Goal: Task Accomplishment & Management: Manage account settings

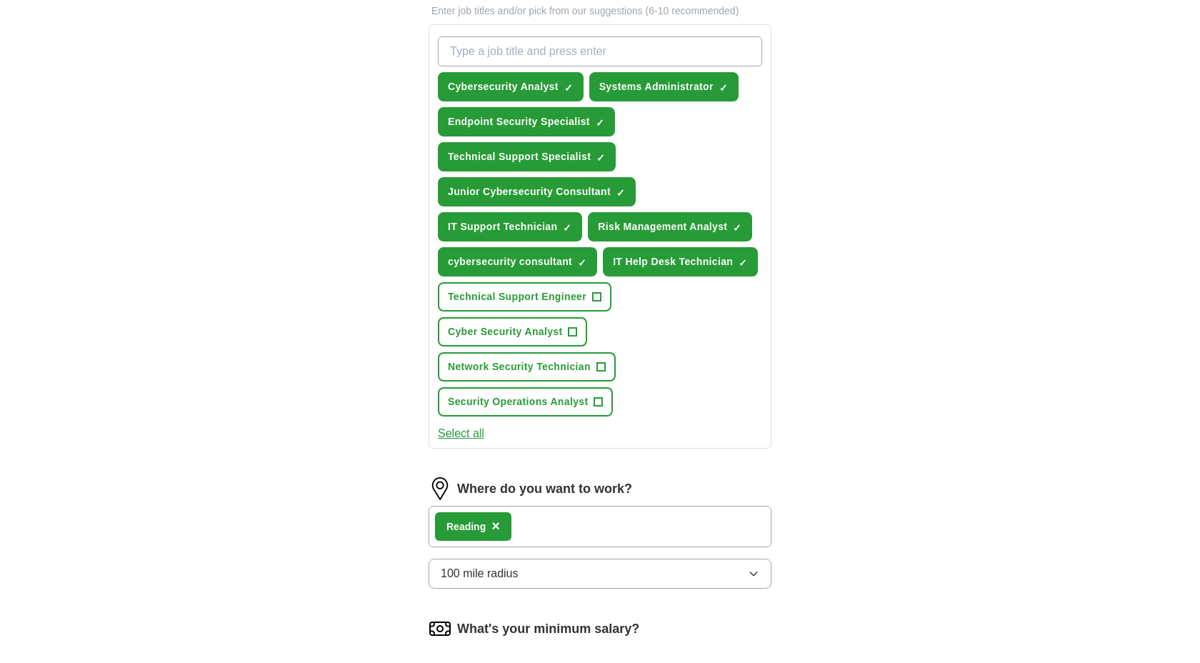
scroll to position [494, 0]
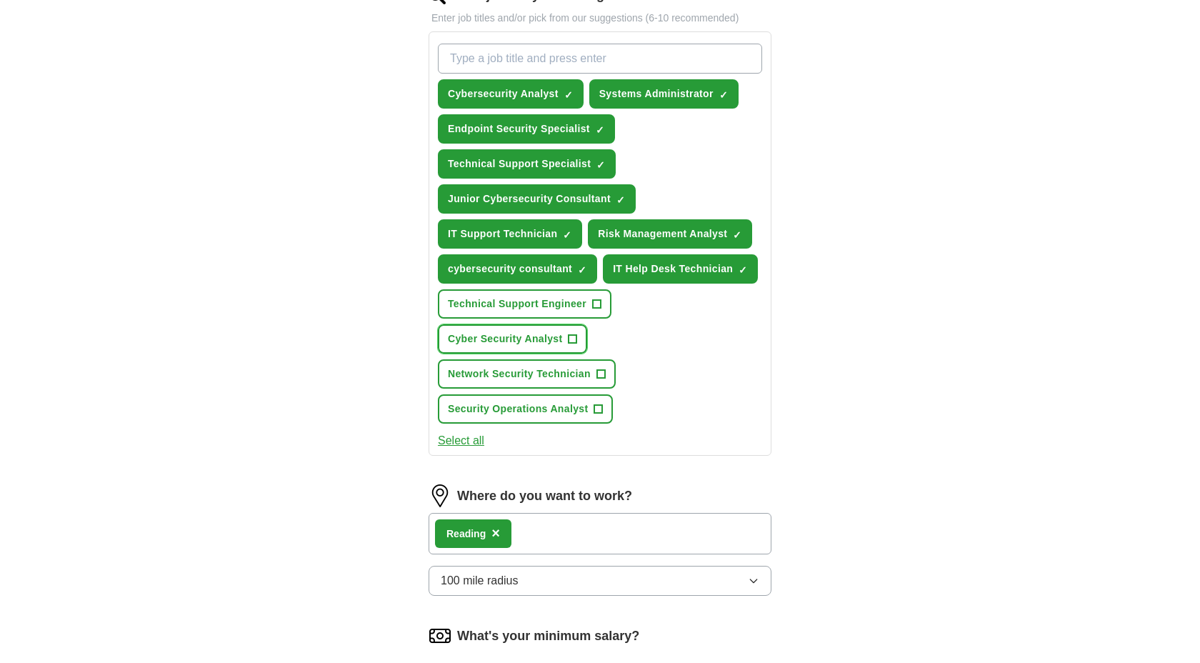
click at [571, 340] on span "+" at bounding box center [573, 339] width 9 height 11
click at [595, 304] on span "+" at bounding box center [596, 304] width 9 height 11
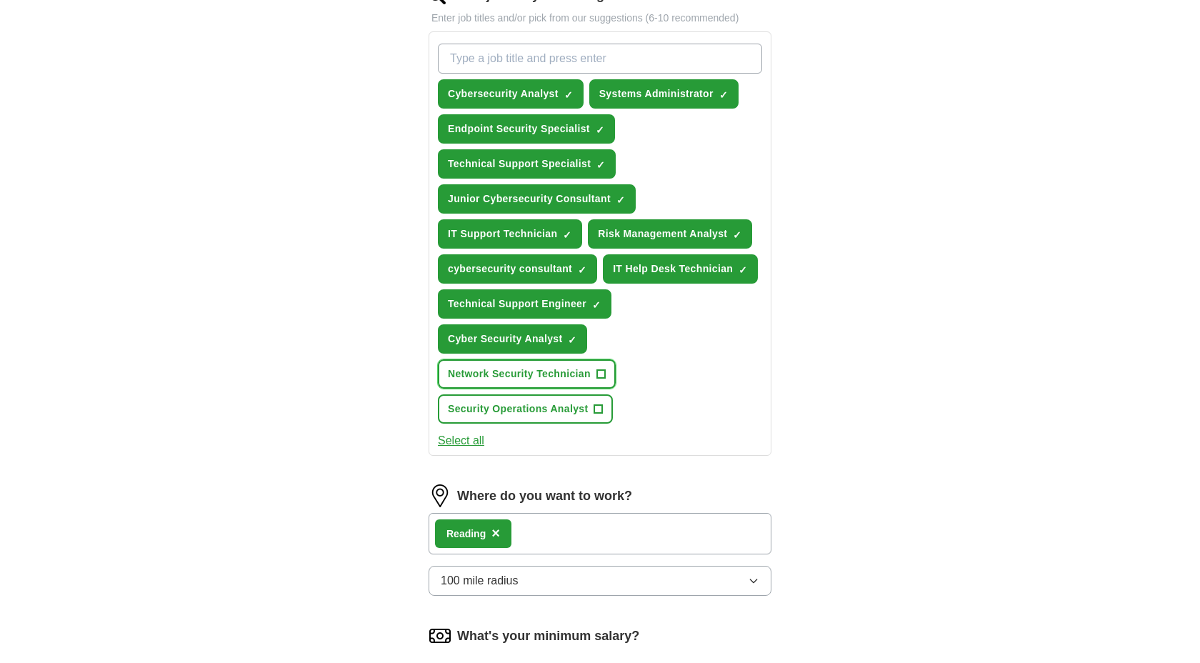
click at [605, 374] on span "+" at bounding box center [600, 374] width 9 height 11
click at [599, 411] on span "+" at bounding box center [598, 409] width 9 height 11
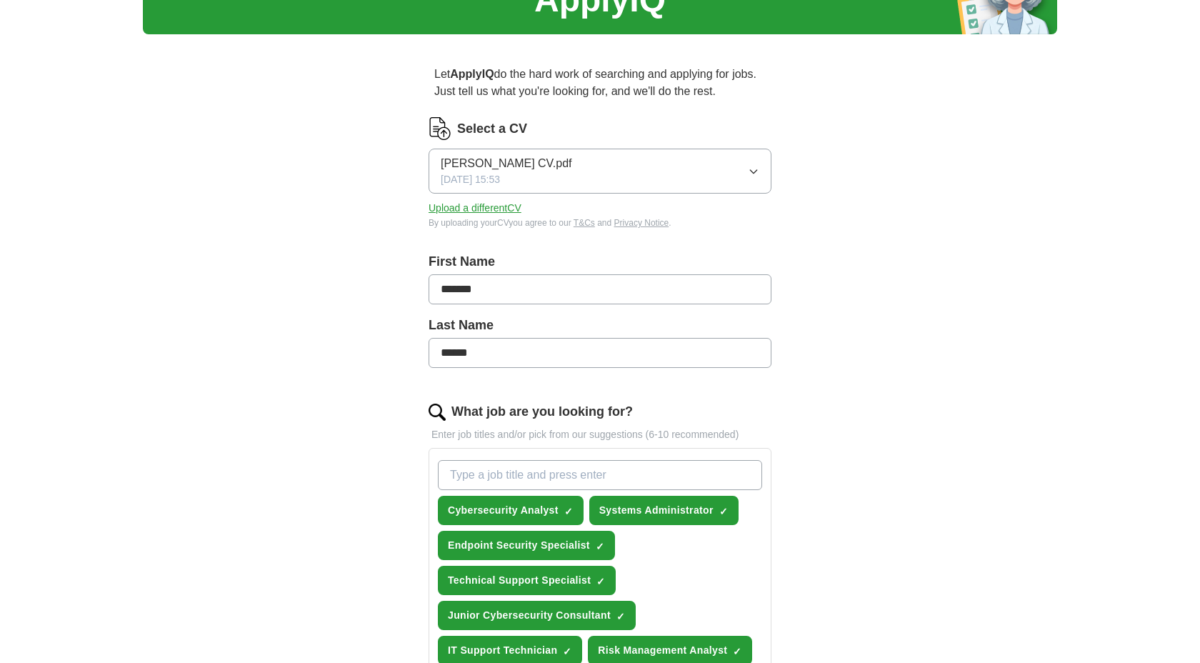
scroll to position [0, 0]
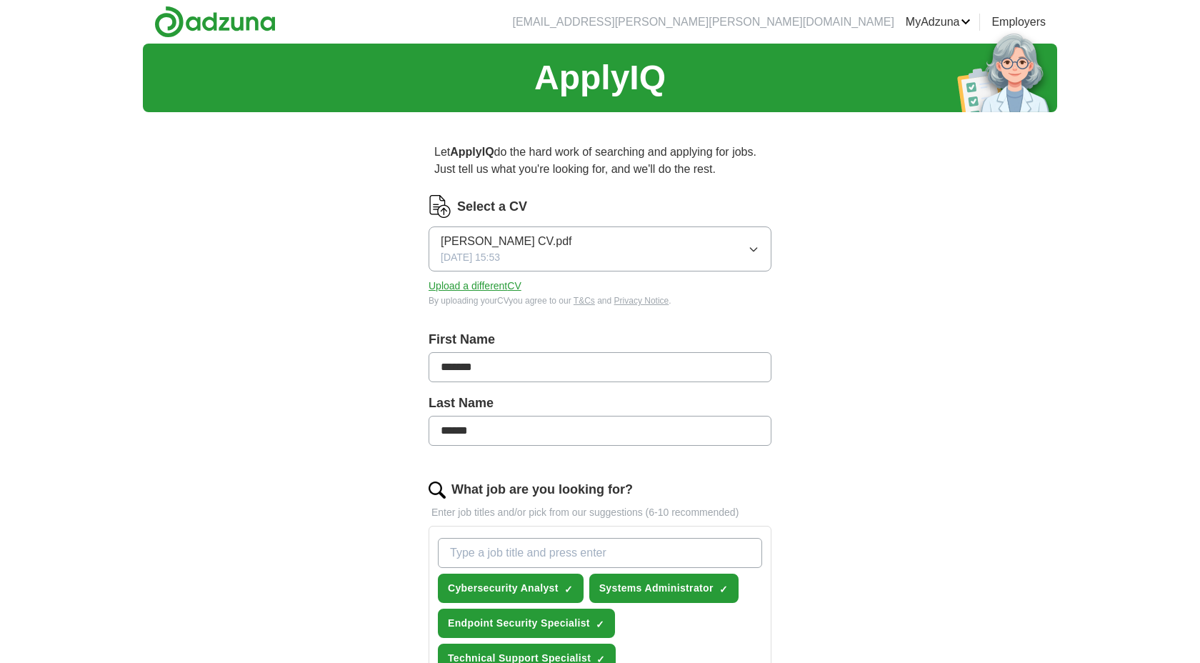
click at [559, 256] on button "[PERSON_NAME] CV.pdf [DATE] 15:53" at bounding box center [600, 248] width 343 height 45
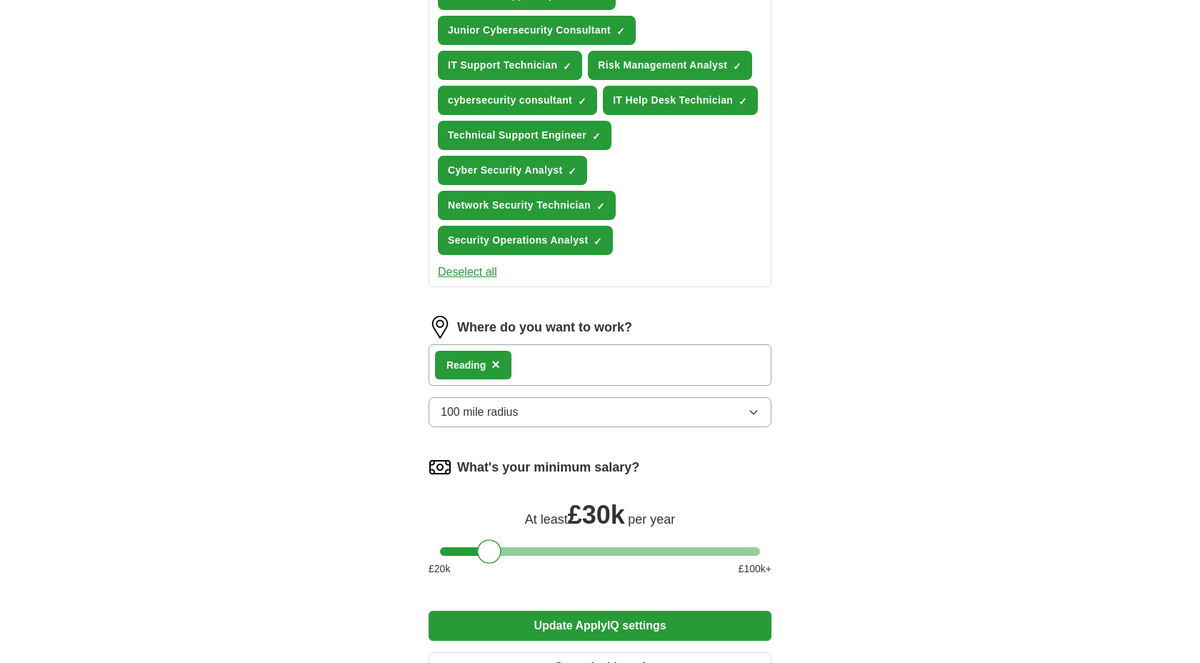
scroll to position [666, 0]
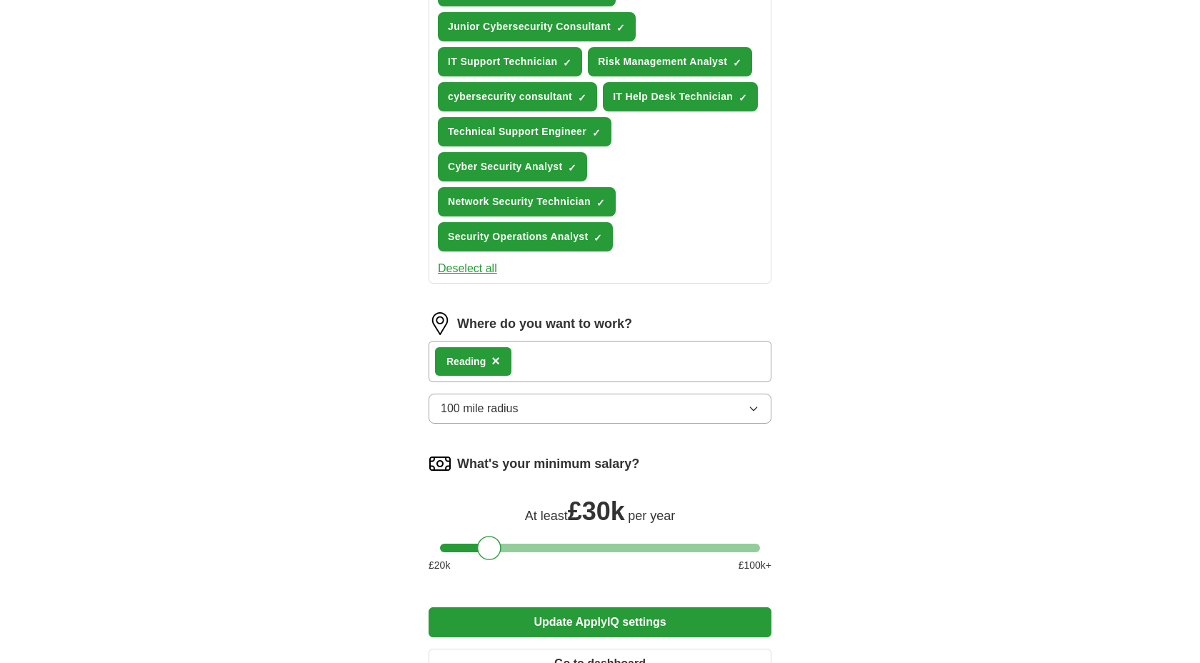
click at [521, 362] on div "Reading ×" at bounding box center [600, 361] width 343 height 41
click at [528, 359] on div "Reading ×" at bounding box center [600, 361] width 343 height 41
click at [499, 363] on span "×" at bounding box center [495, 361] width 9 height 16
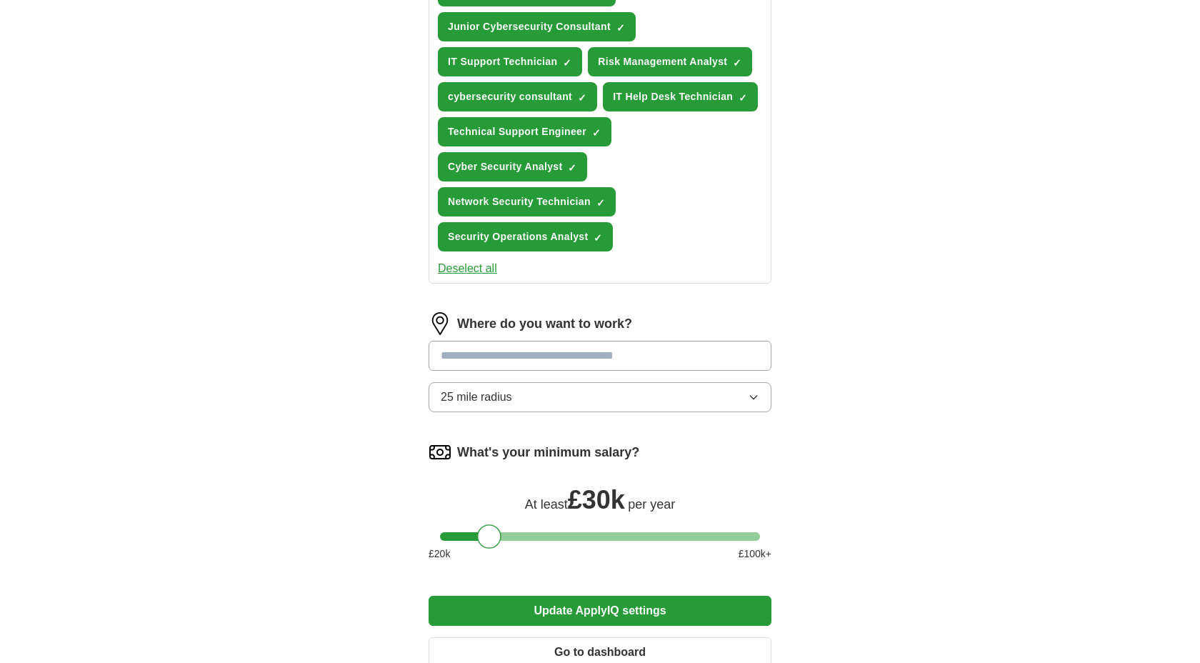
click at [504, 359] on input at bounding box center [600, 356] width 343 height 30
type input "******"
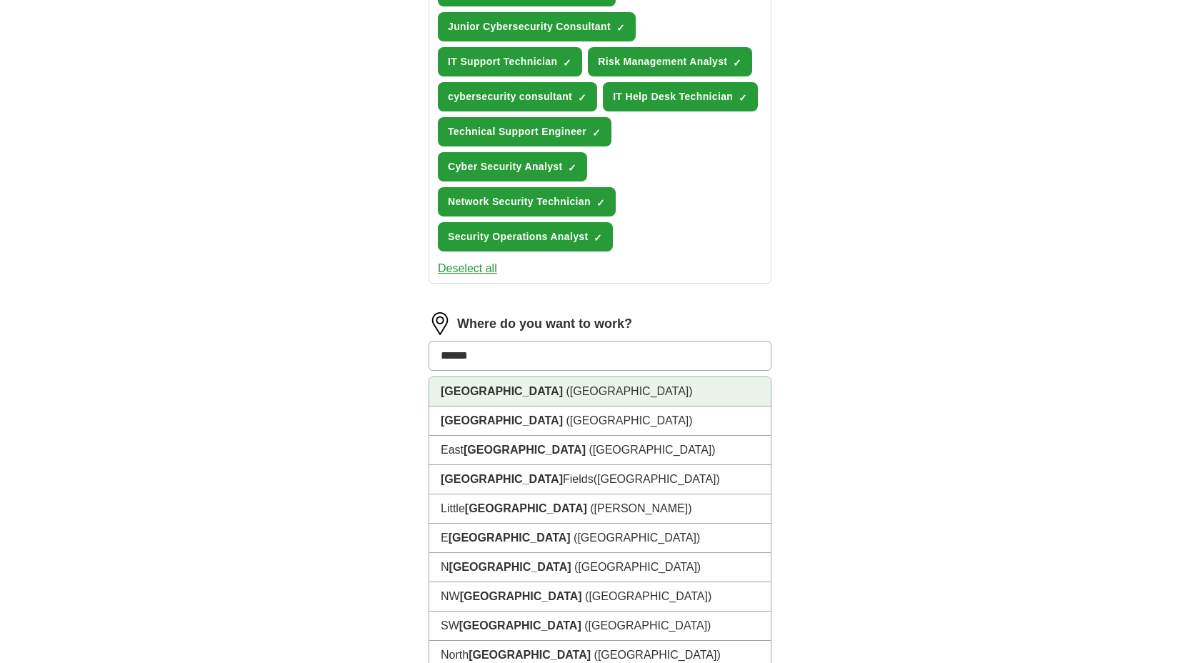
click at [529, 396] on li "[GEOGRAPHIC_DATA] ([GEOGRAPHIC_DATA])" at bounding box center [599, 391] width 341 height 29
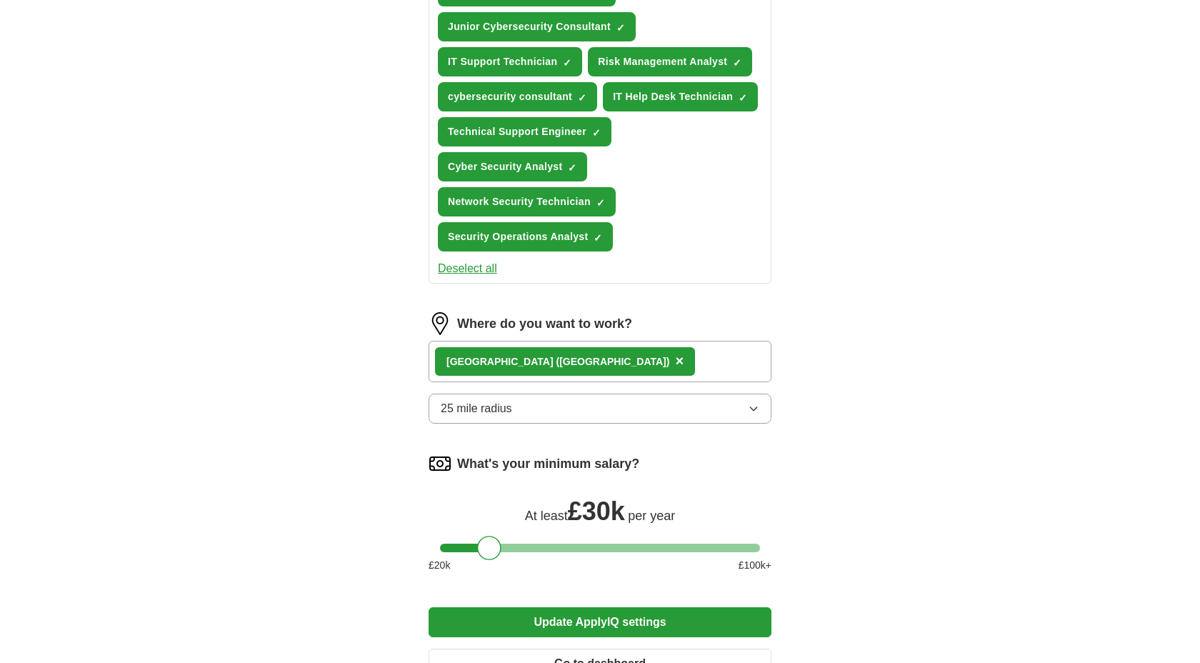
click at [566, 365] on div "[GEOGRAPHIC_DATA] ([GEOGRAPHIC_DATA]) ×" at bounding box center [600, 361] width 343 height 41
click at [546, 395] on button "25 mile radius" at bounding box center [600, 409] width 343 height 30
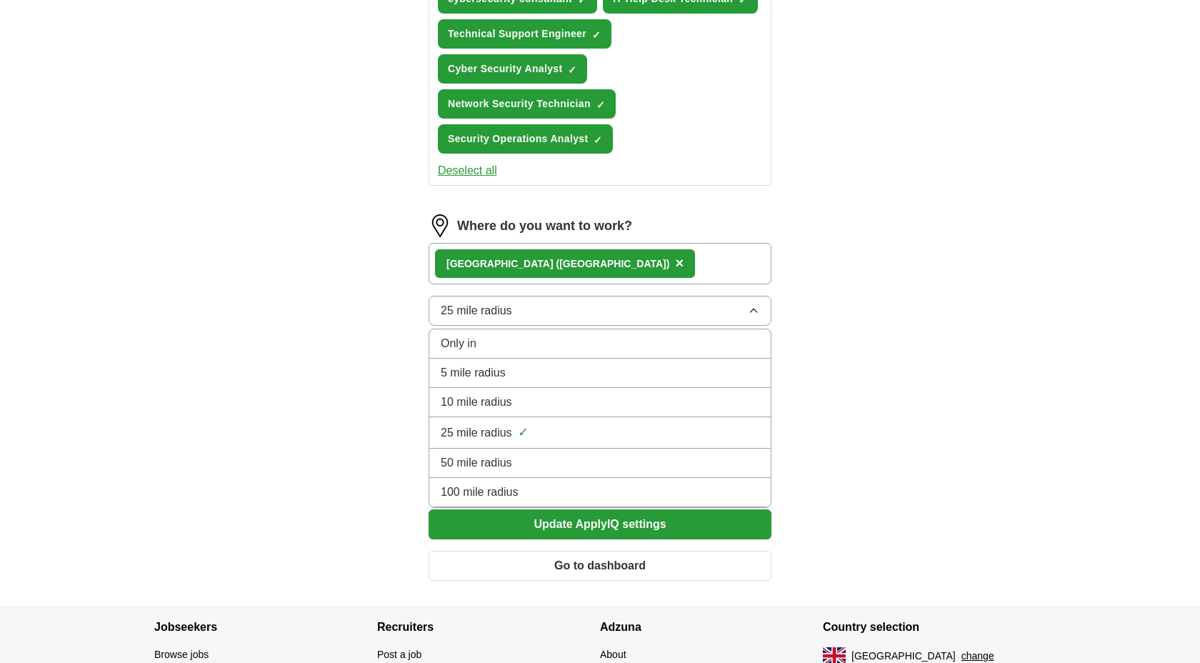
scroll to position [767, 0]
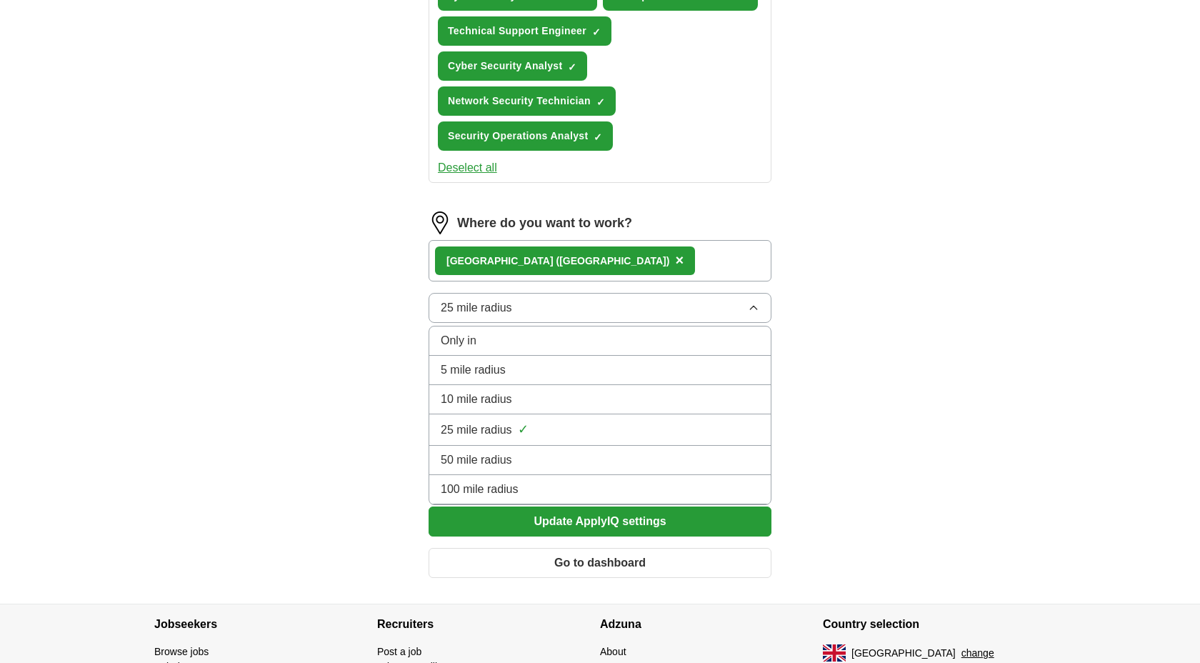
click at [511, 460] on span "50 mile radius" at bounding box center [476, 459] width 71 height 17
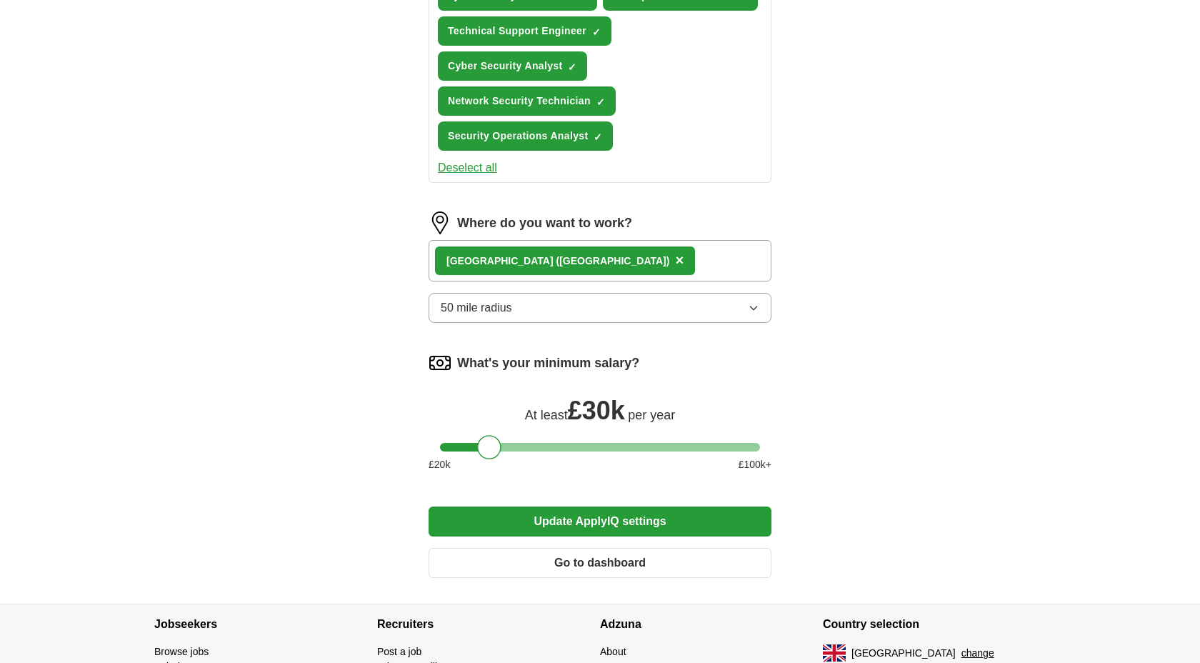
click at [675, 261] on span "×" at bounding box center [679, 260] width 9 height 16
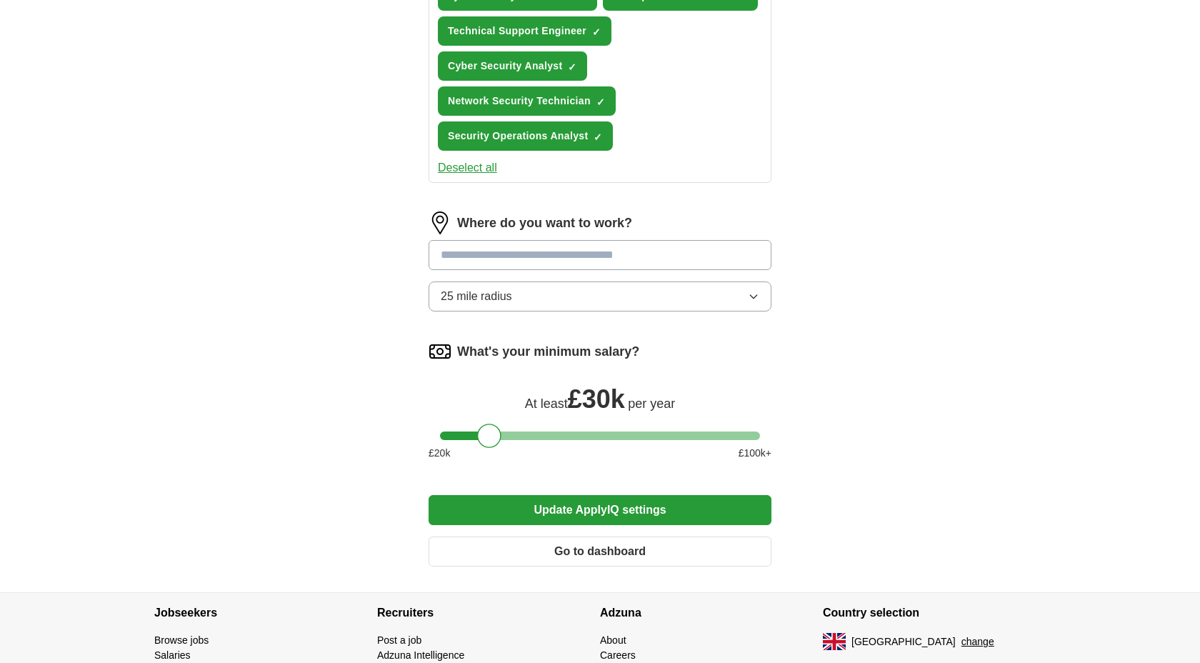
click at [517, 261] on input at bounding box center [600, 255] width 343 height 30
type input "*******"
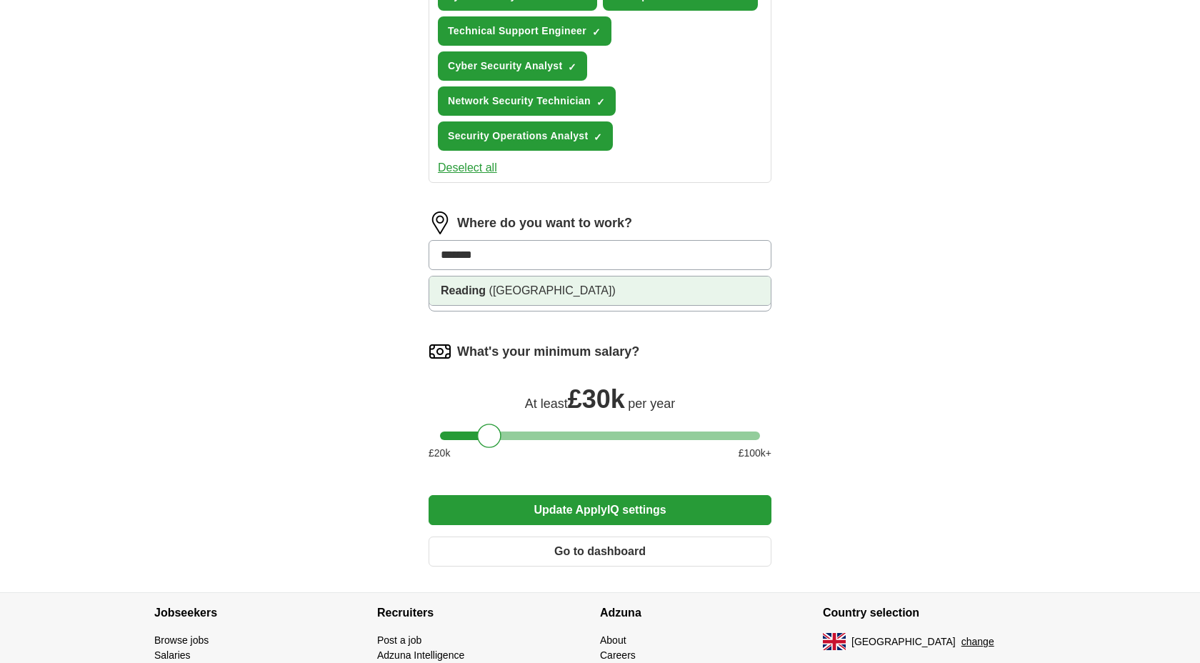
click at [526, 289] on span "([GEOGRAPHIC_DATA])" at bounding box center [552, 290] width 126 height 12
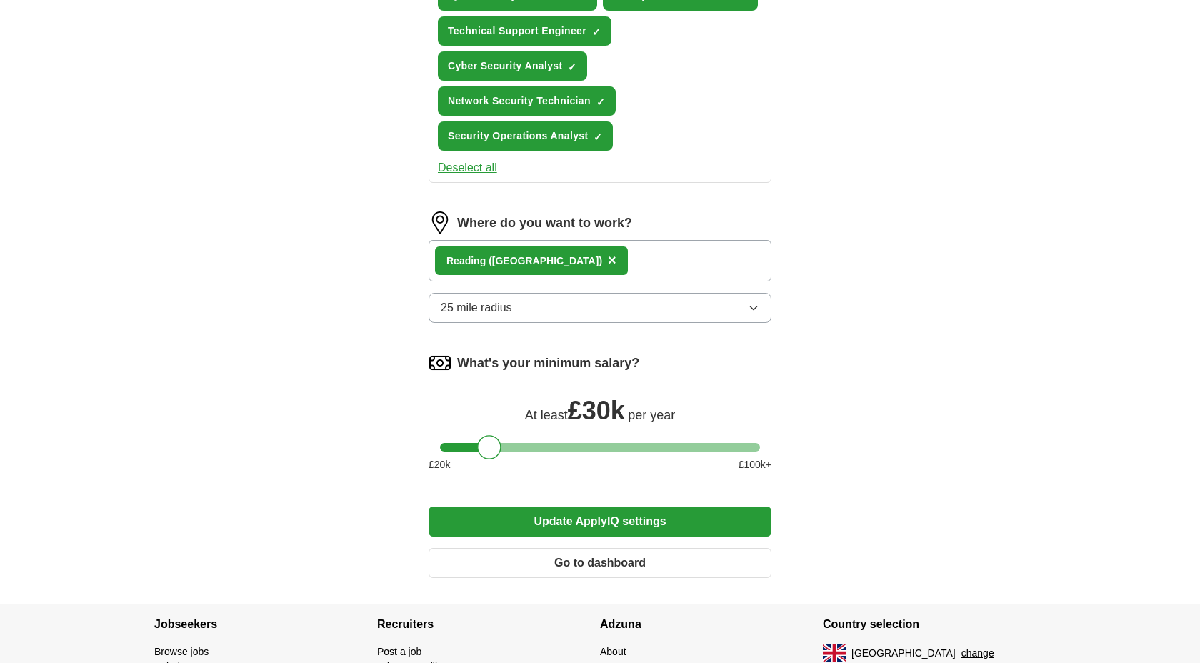
click at [499, 310] on span "25 mile radius" at bounding box center [476, 307] width 71 height 17
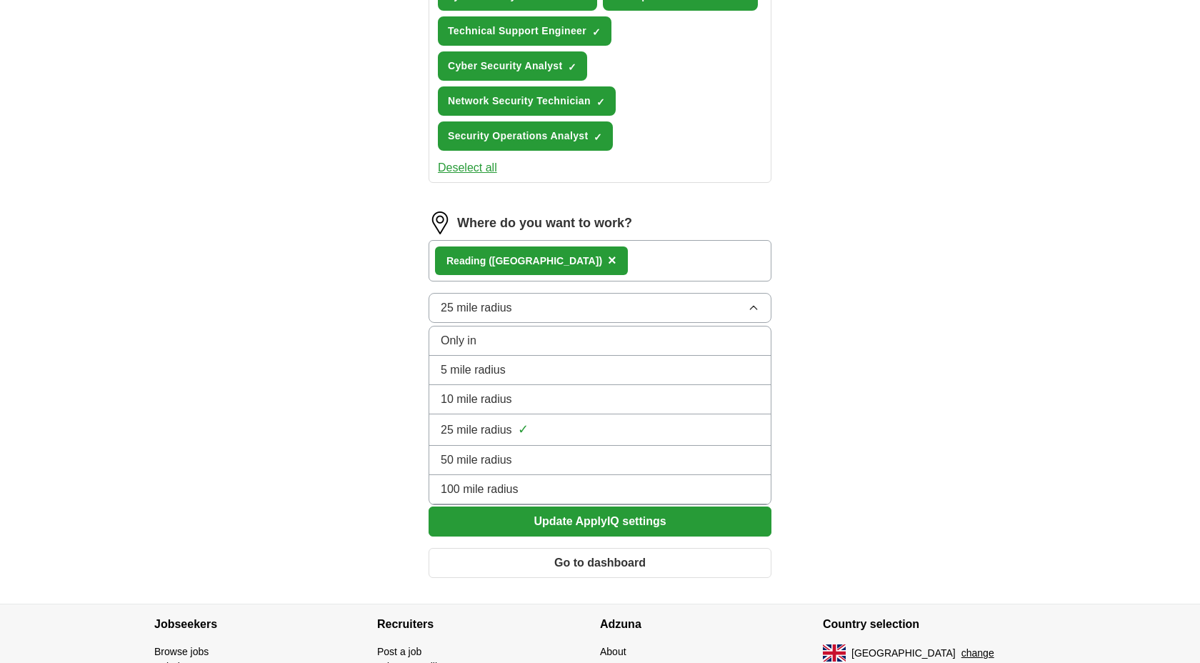
click at [496, 462] on span "50 mile radius" at bounding box center [476, 459] width 71 height 17
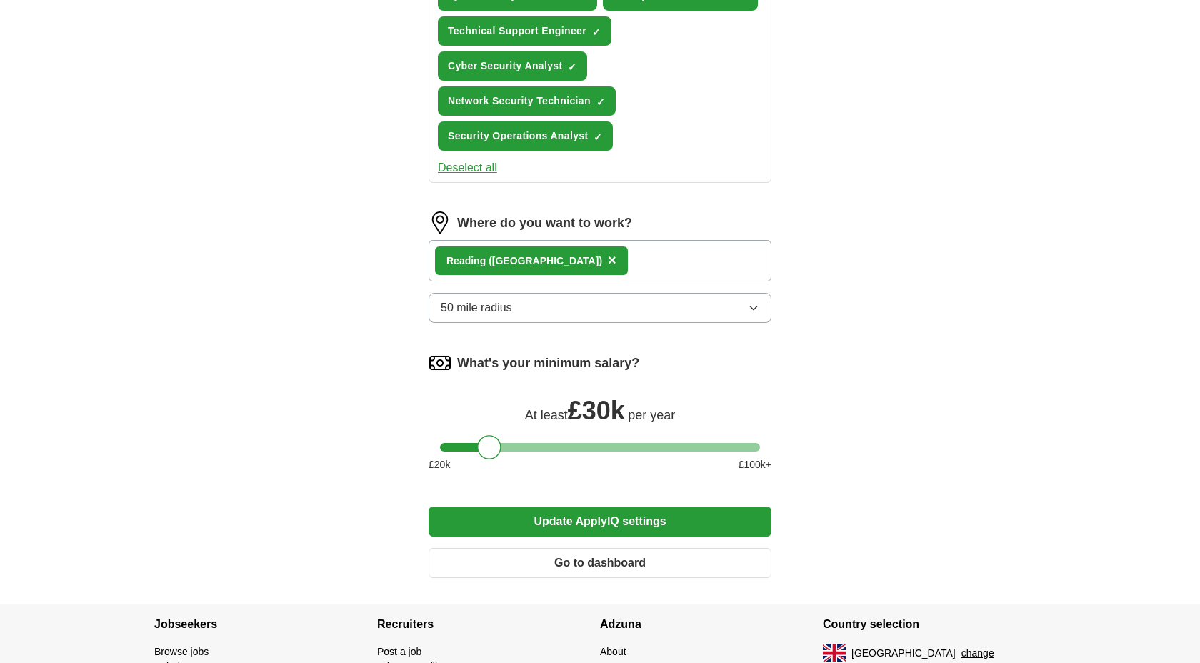
click at [552, 525] on button "Update ApplyIQ settings" at bounding box center [600, 521] width 343 height 30
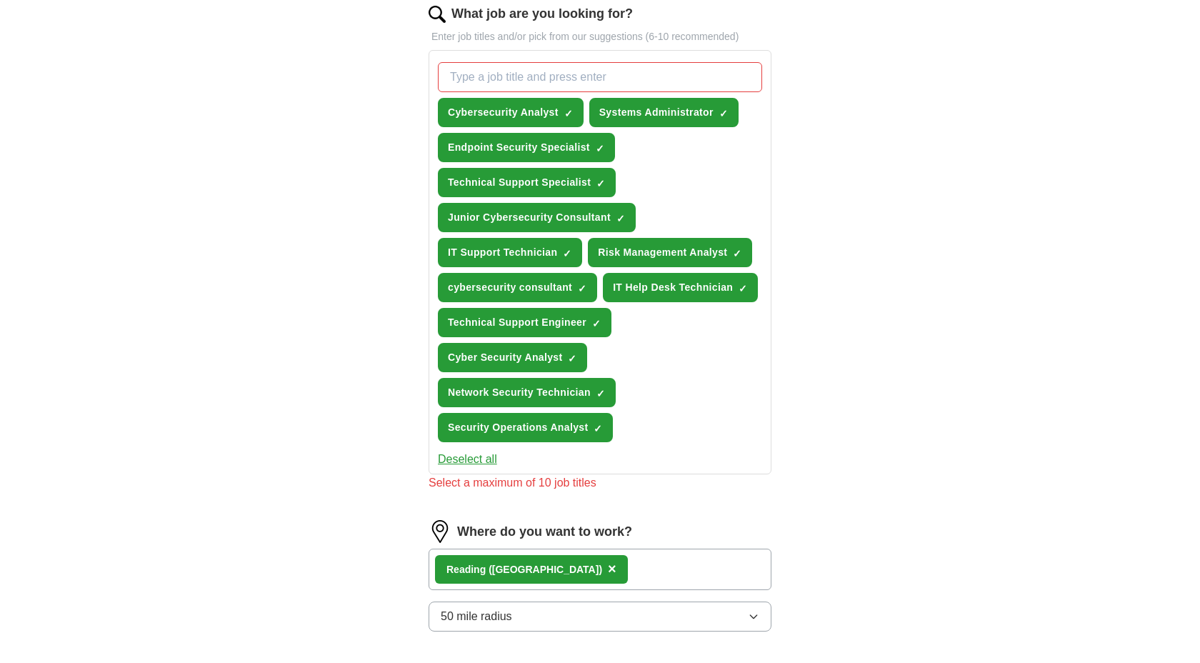
scroll to position [463, 0]
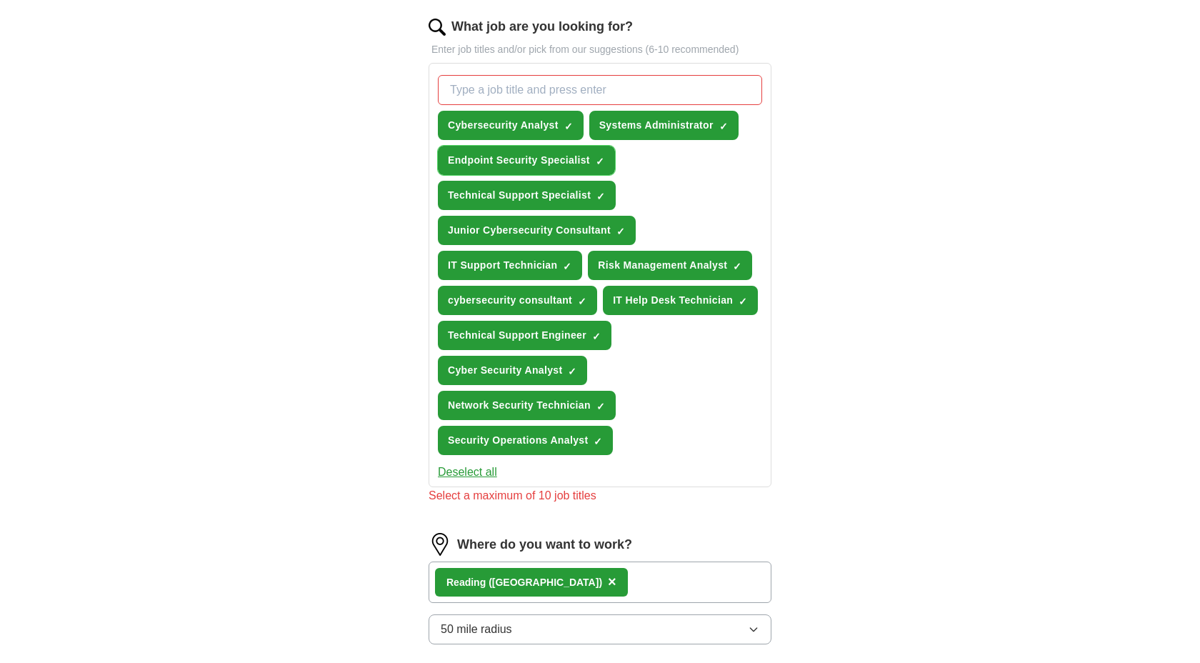
click at [0, 0] on span "×" at bounding box center [0, 0] width 0 height 0
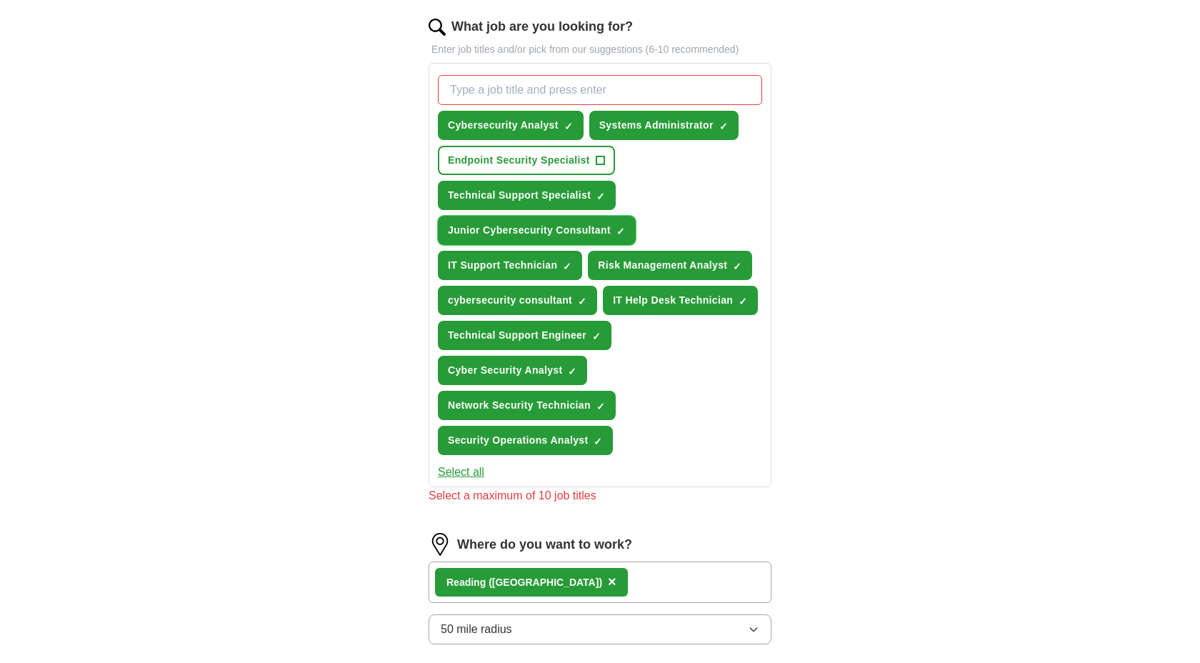
click at [0, 0] on span "×" at bounding box center [0, 0] width 0 height 0
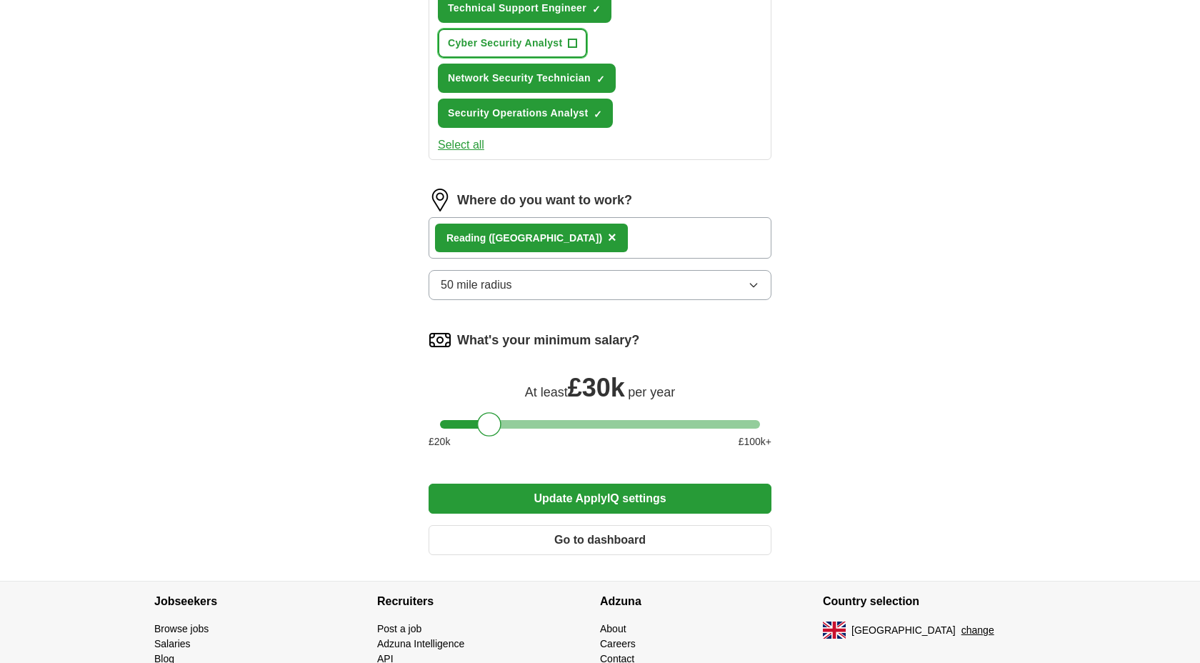
scroll to position [867, 0]
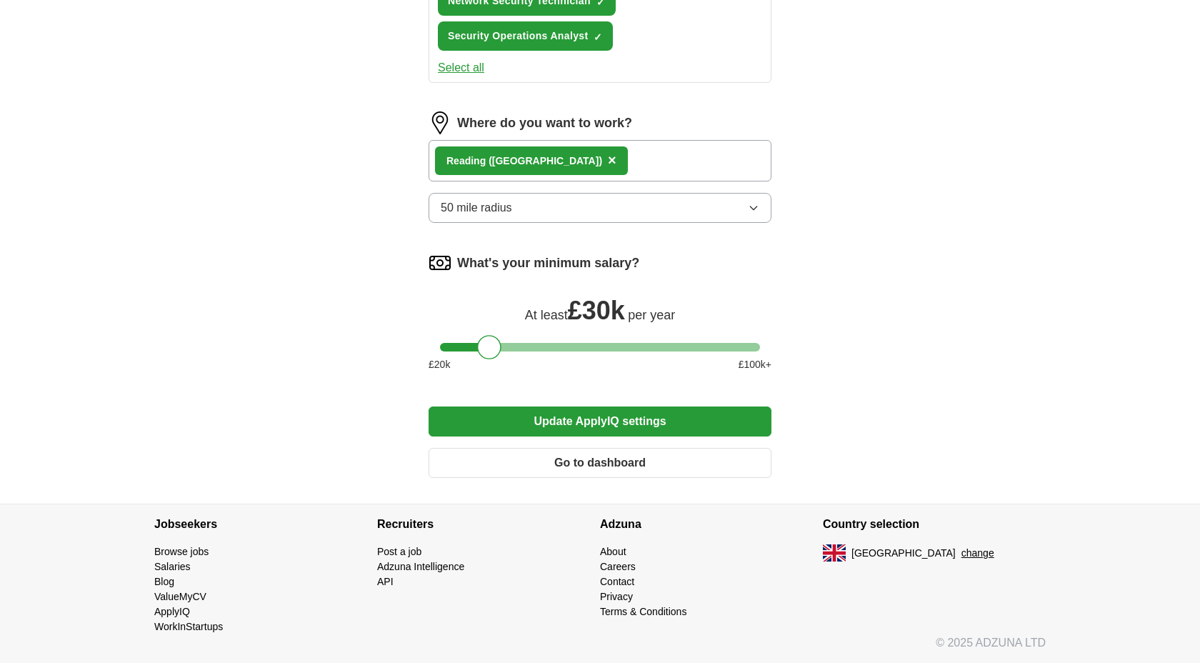
click at [598, 416] on button "Update ApplyIQ settings" at bounding box center [600, 421] width 343 height 30
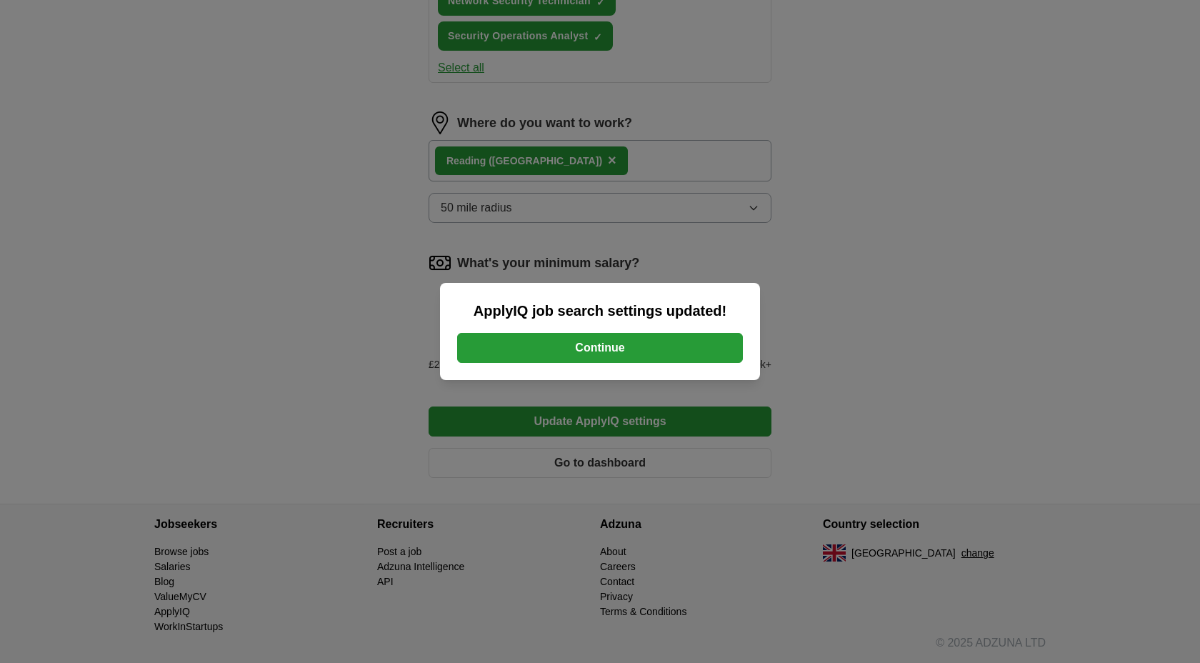
click at [598, 349] on button "Continue" at bounding box center [600, 348] width 286 height 30
